Goal: Information Seeking & Learning: Learn about a topic

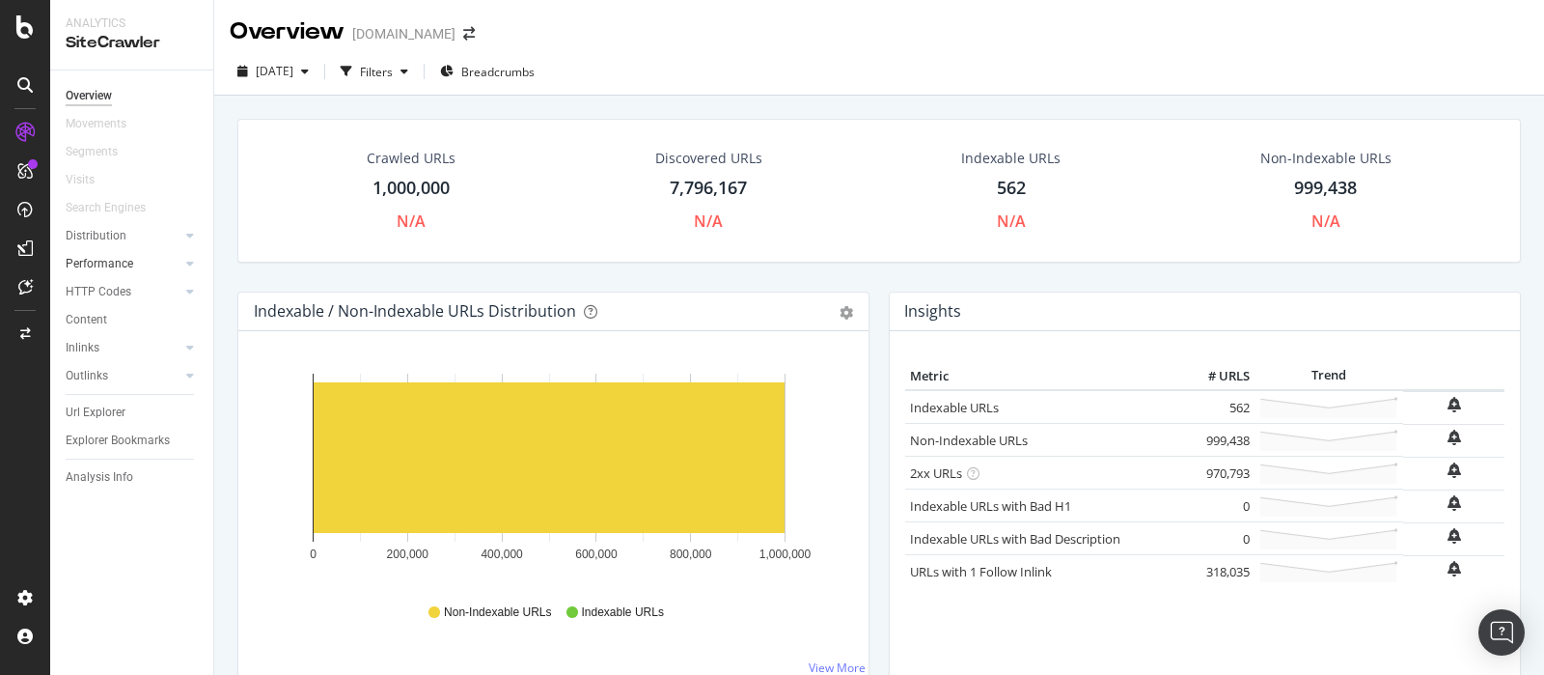
click at [166, 260] on div at bounding box center [170, 263] width 19 height 19
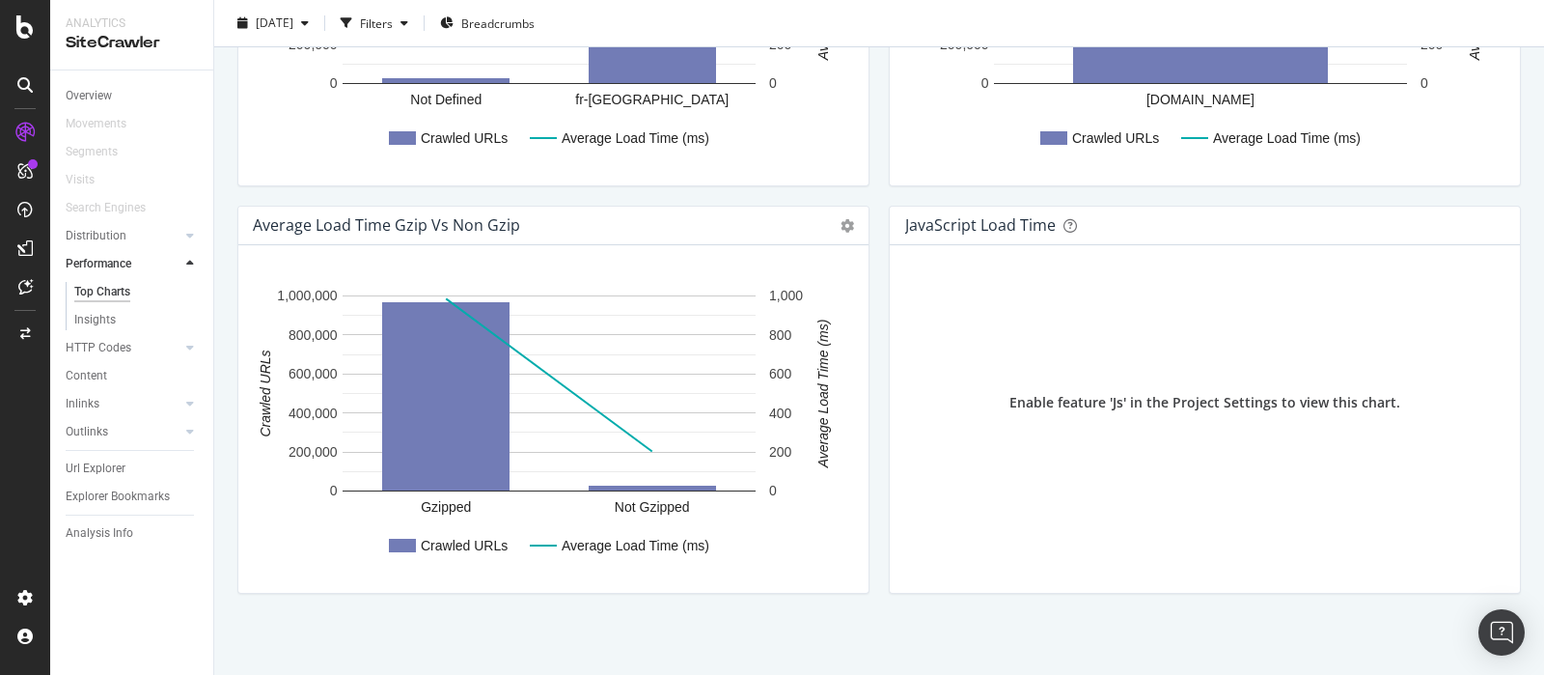
scroll to position [1341, 0]
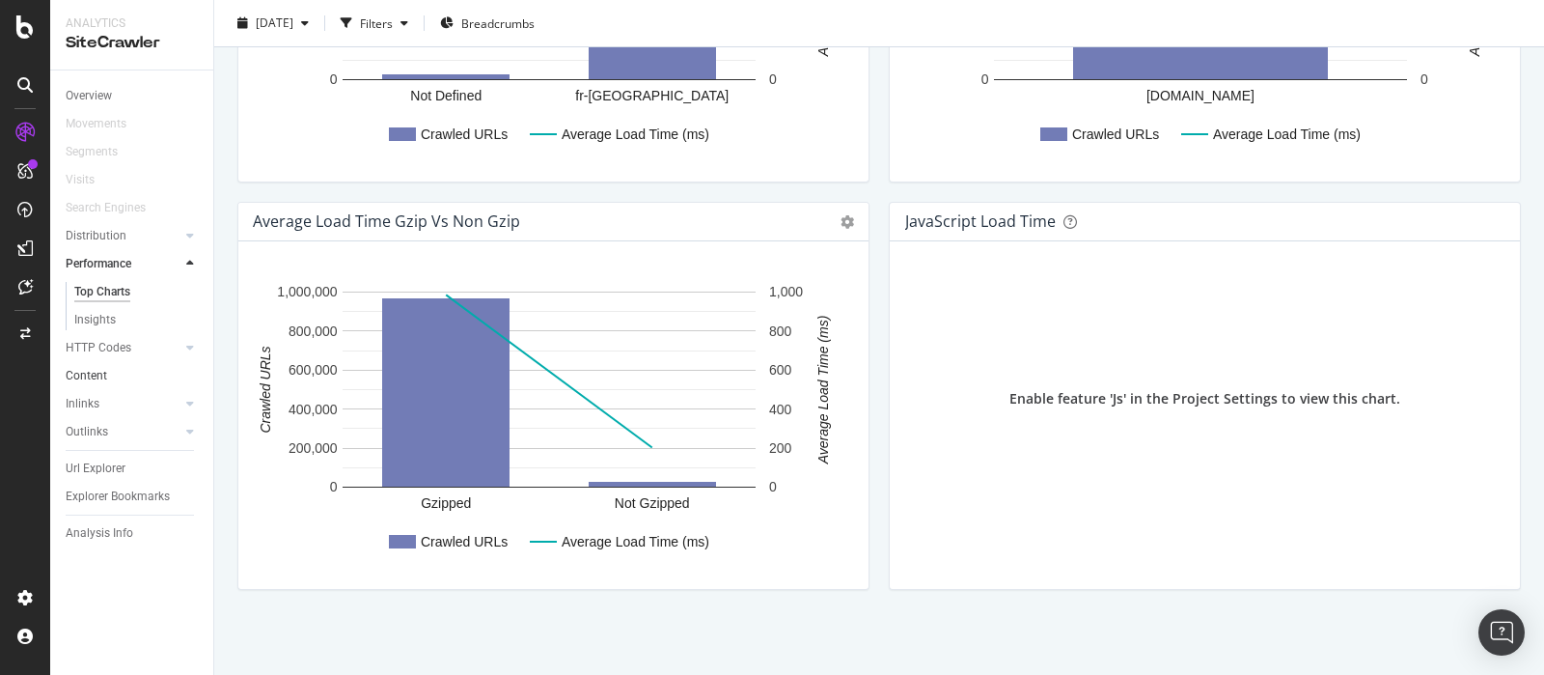
click at [171, 374] on link "Content" at bounding box center [133, 376] width 134 height 20
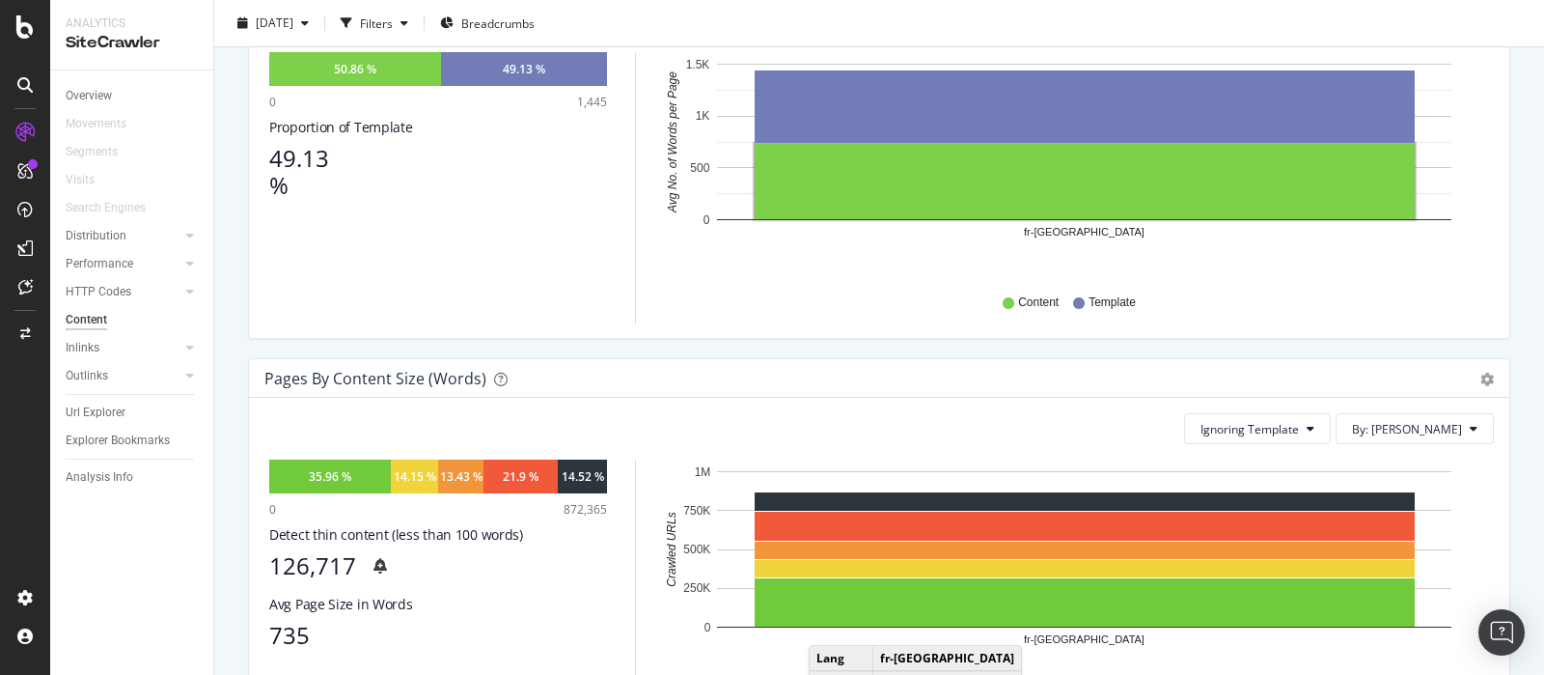
scroll to position [482, 0]
